Goal: Find specific page/section: Find specific page/section

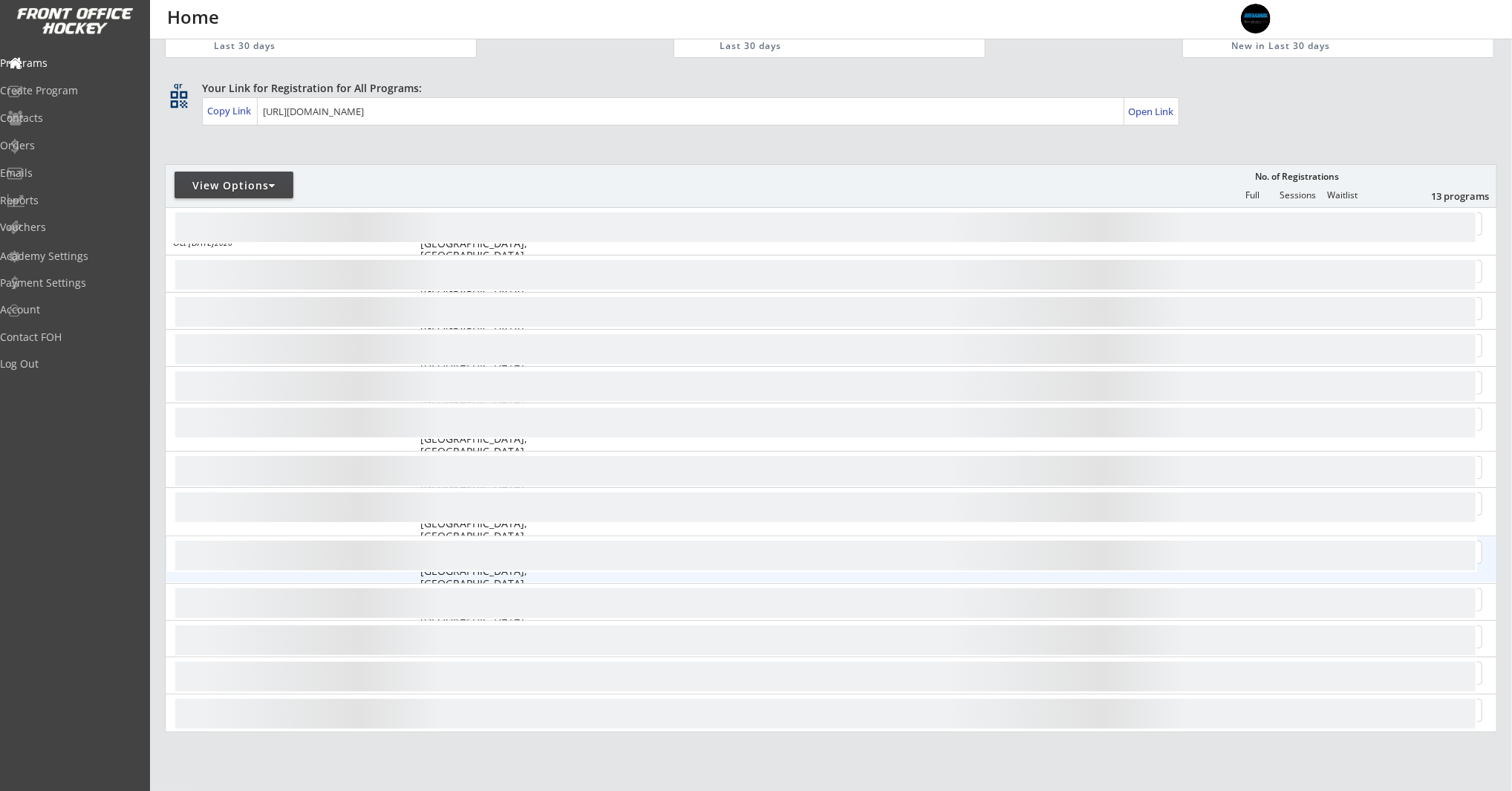
scroll to position [193, 0]
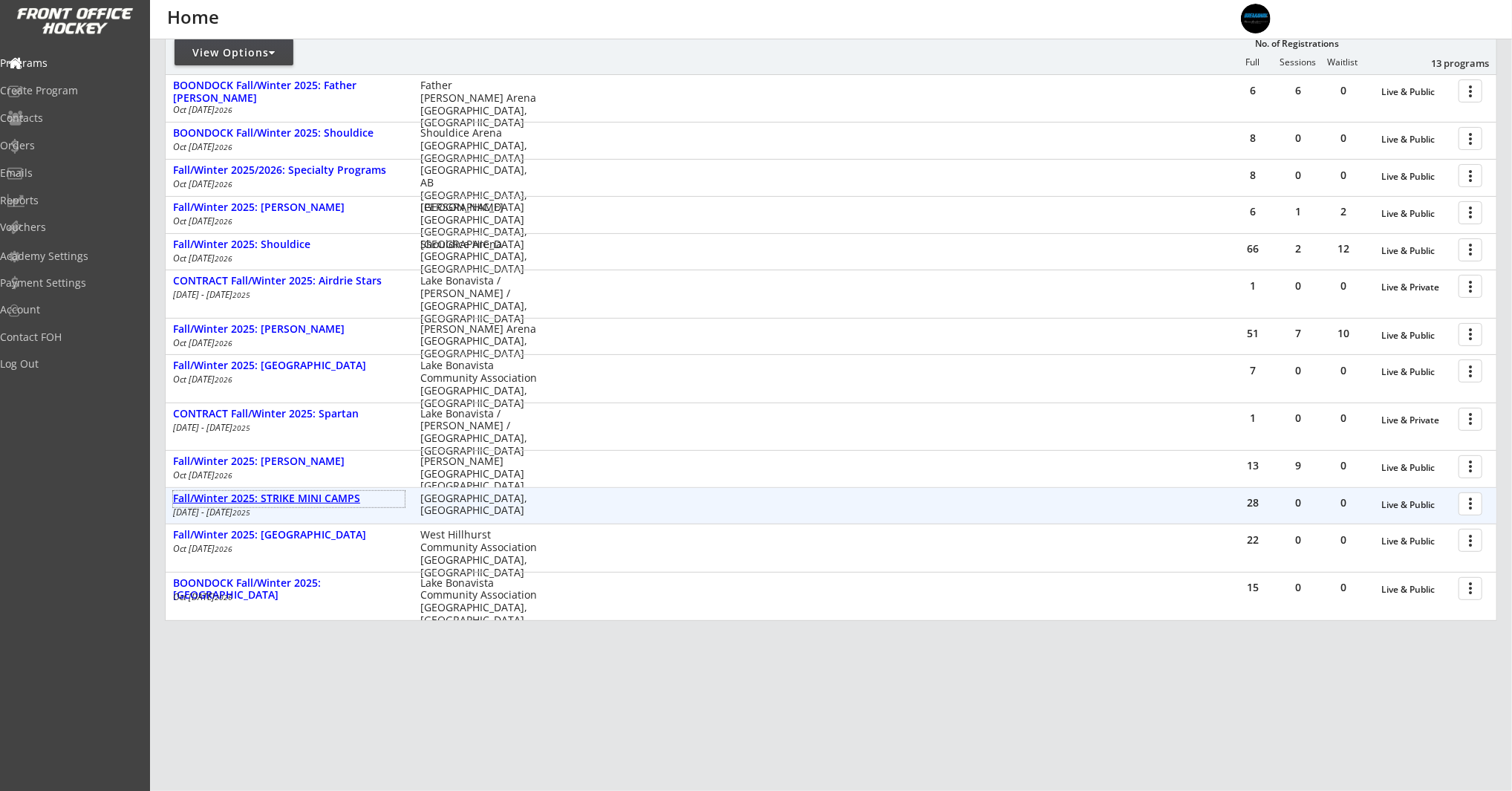
click at [343, 496] on div "Fall/Winter 2025: STRIKE MINI CAMPS" at bounding box center [289, 499] width 232 height 13
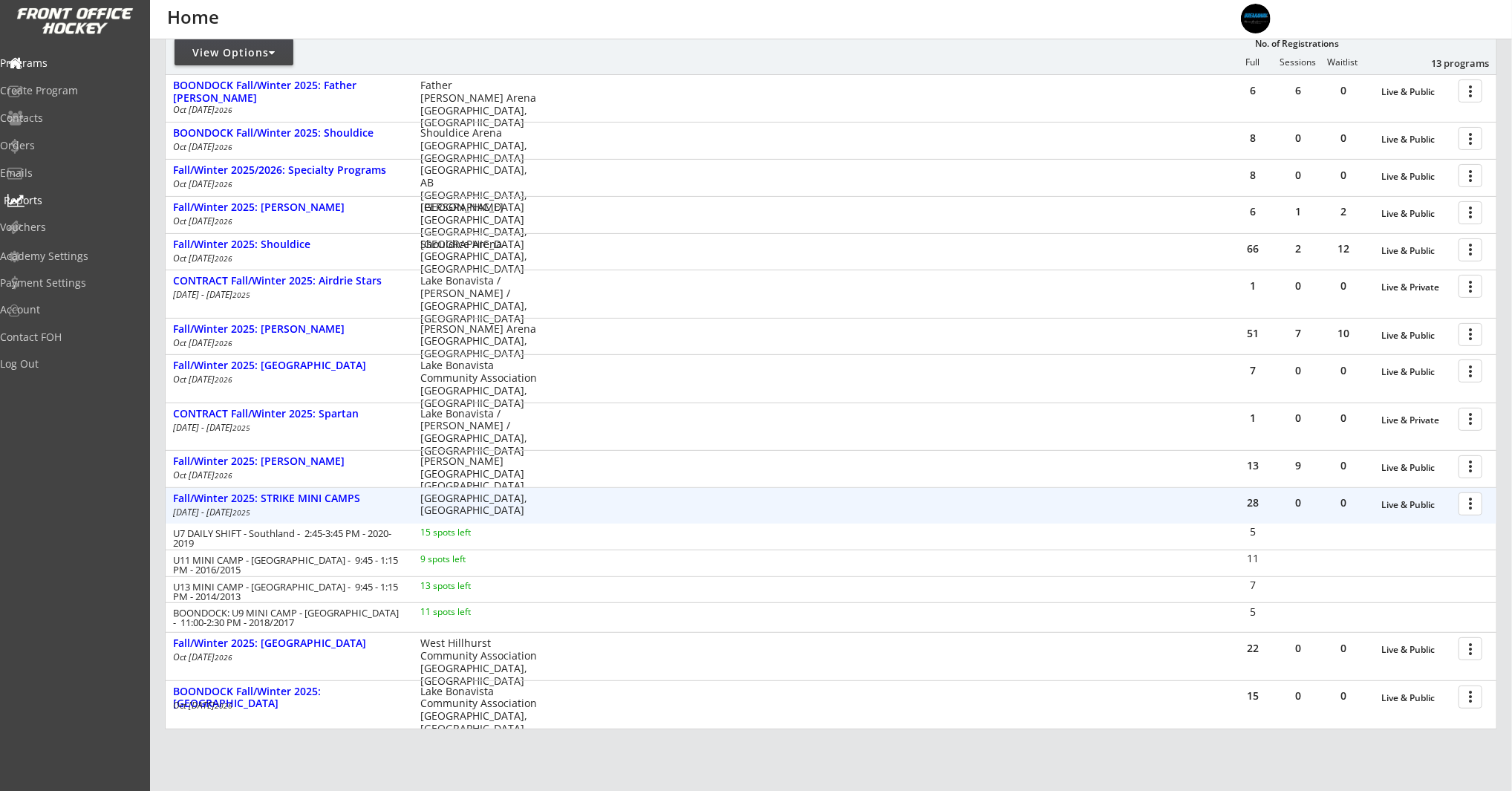
click at [70, 204] on div "Reports" at bounding box center [70, 200] width 134 height 10
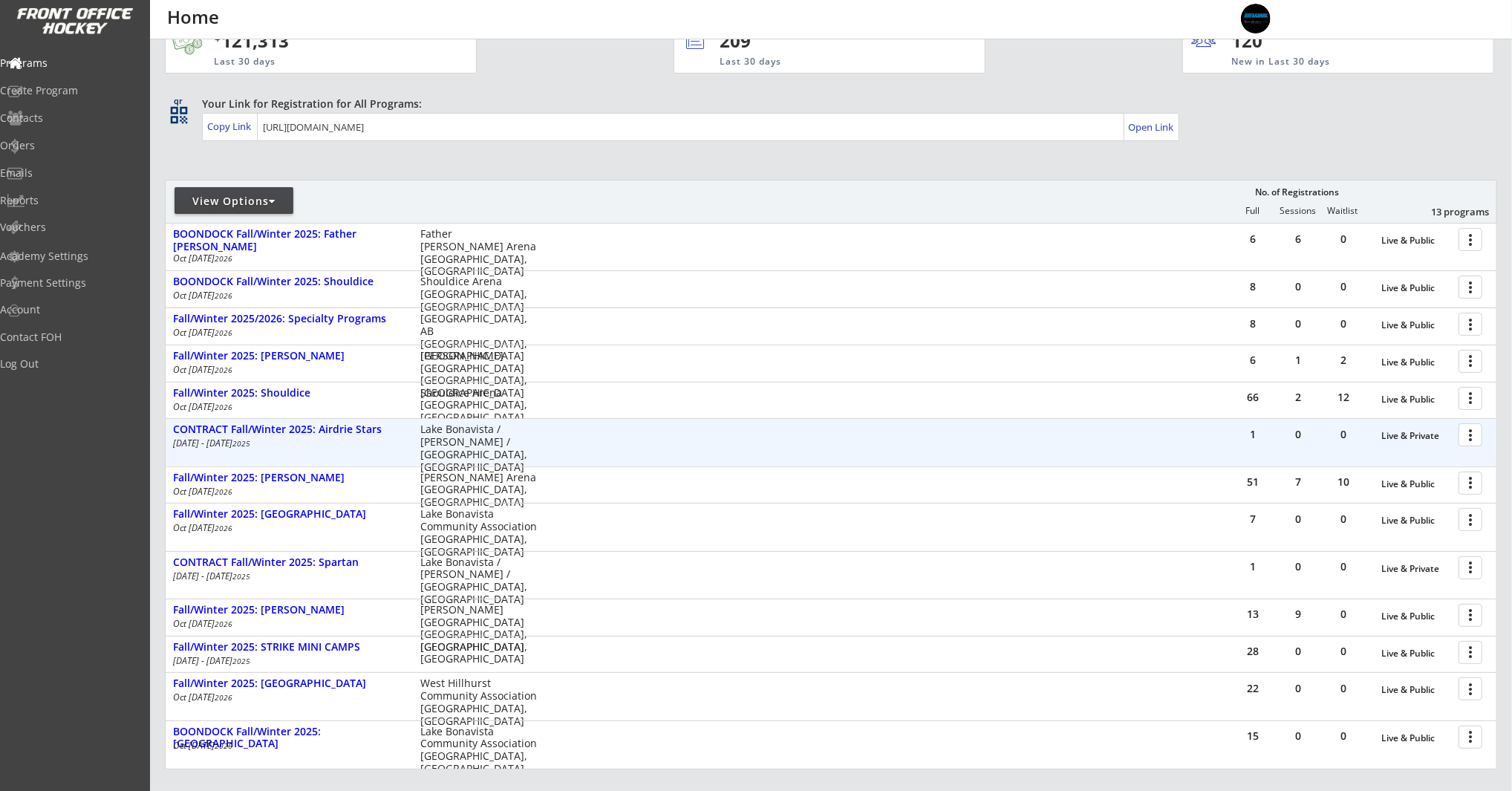
scroll to position [193, 0]
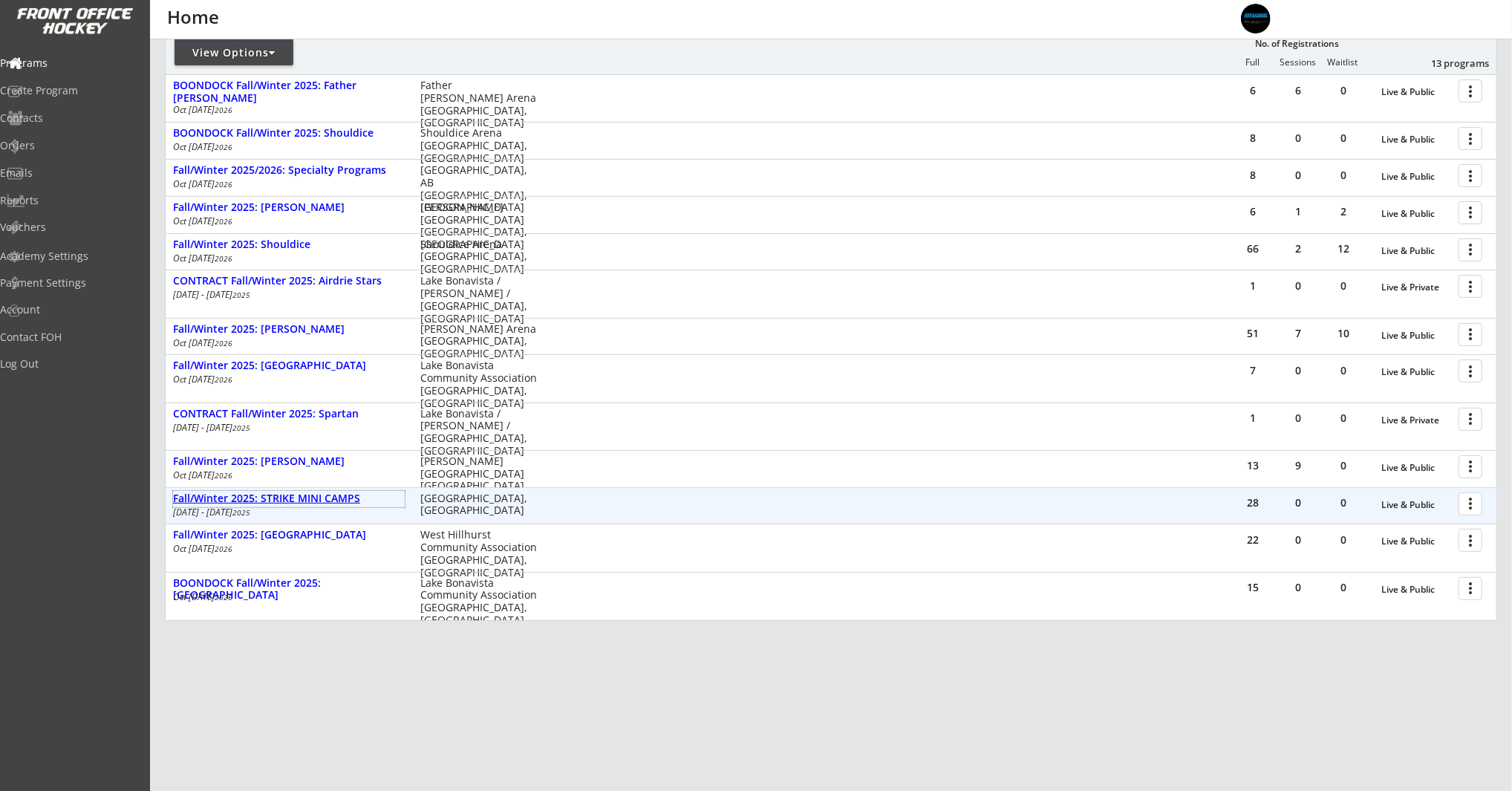
click at [297, 502] on div "Fall/Winter 2025: STRIKE MINI CAMPS" at bounding box center [289, 499] width 232 height 13
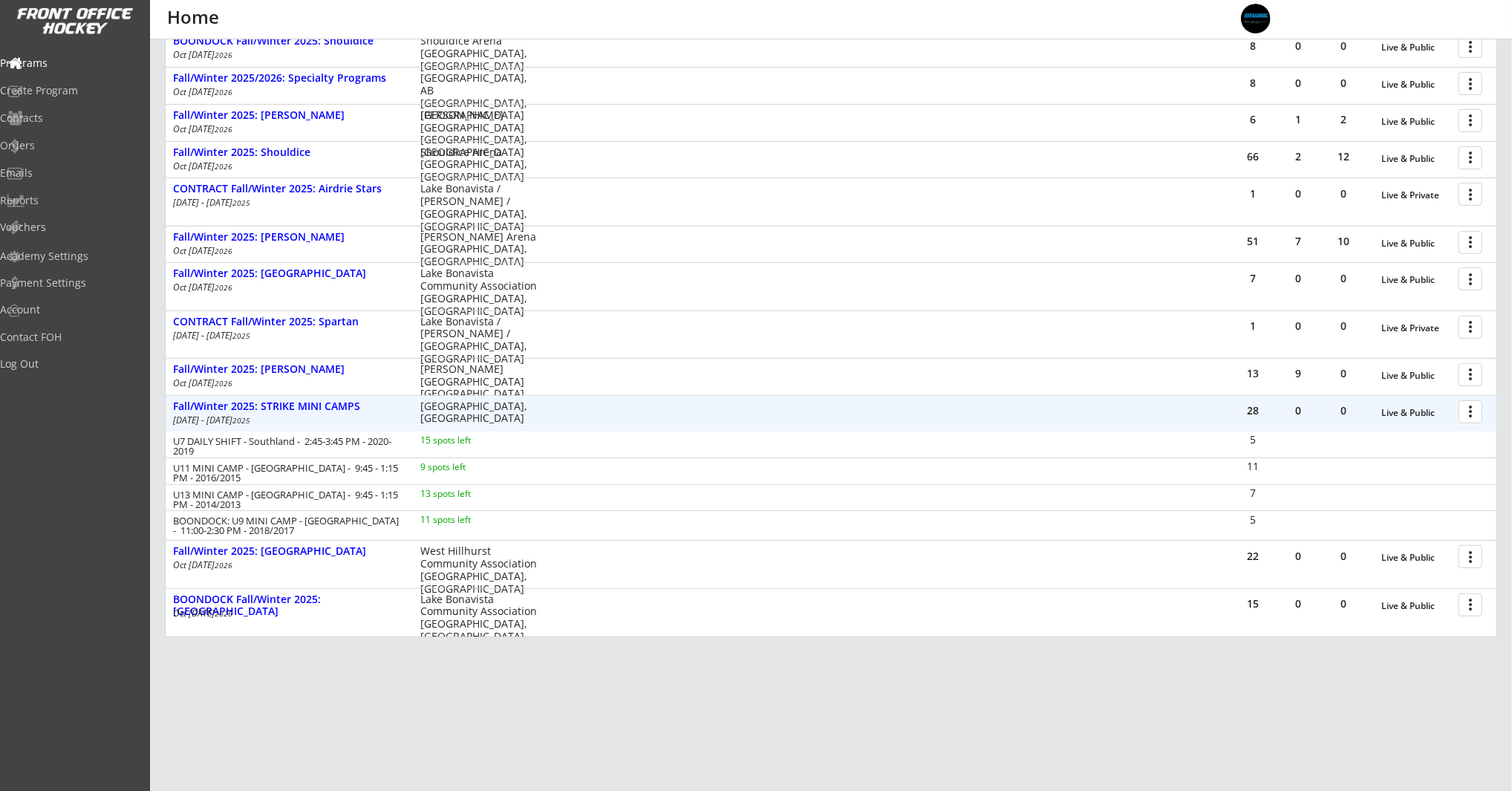
scroll to position [286, 0]
